Goal: Entertainment & Leisure: Consume media (video, audio)

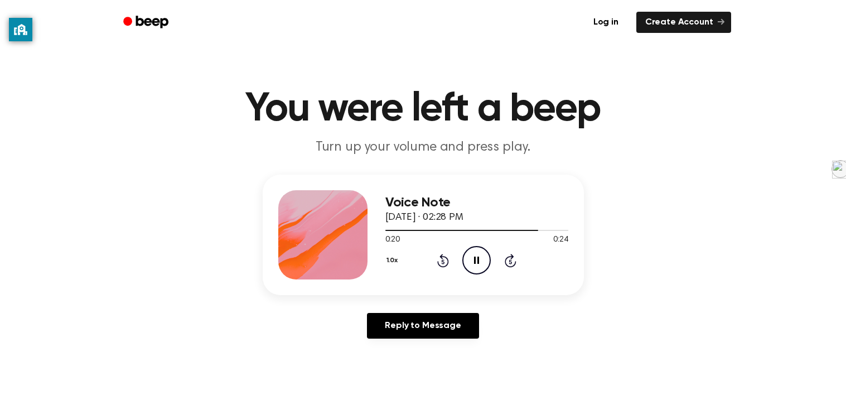
click at [477, 249] on icon "Pause Audio" at bounding box center [476, 260] width 28 height 28
click at [470, 253] on icon "Play Audio" at bounding box center [476, 260] width 28 height 28
click at [481, 263] on icon "Pause Audio" at bounding box center [476, 260] width 28 height 28
